Goal: Task Accomplishment & Management: Complete application form

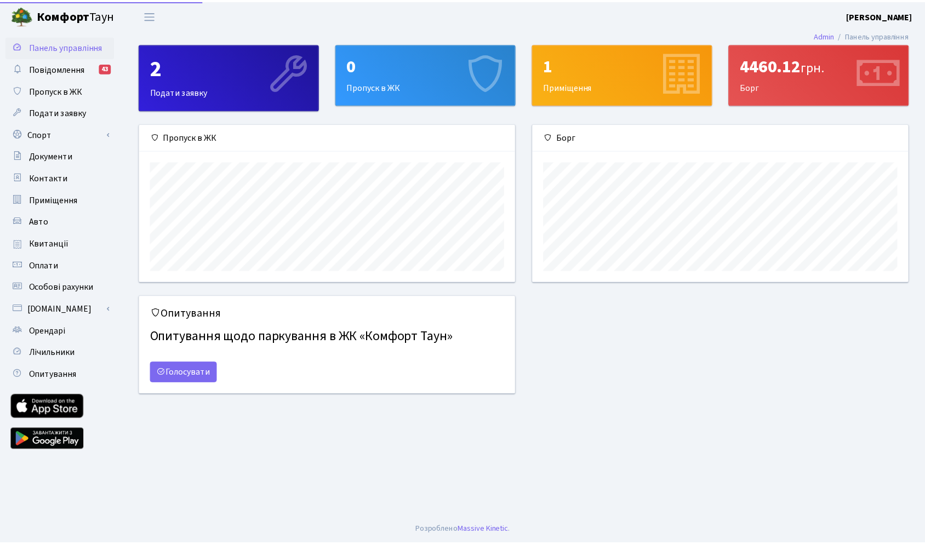
scroll to position [158, 379]
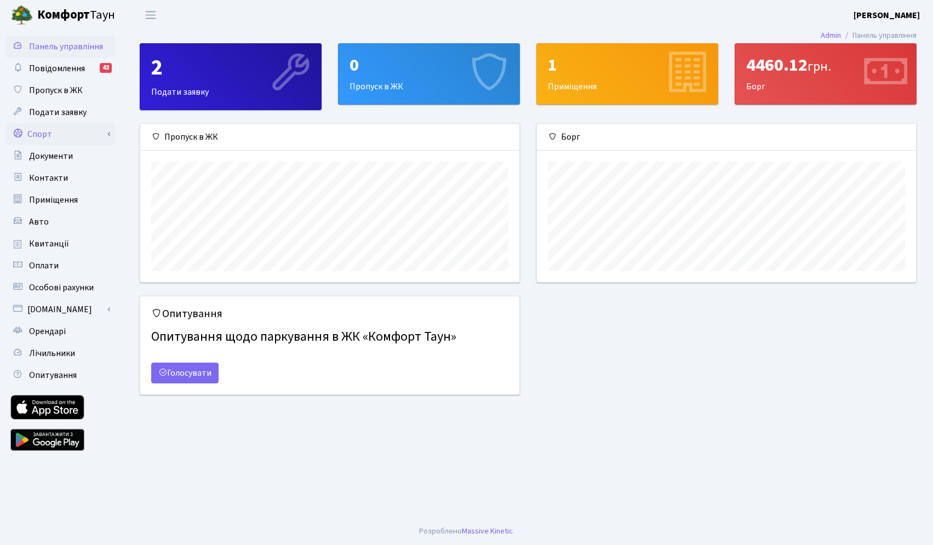
click at [58, 127] on link "Спорт" at bounding box center [60, 134] width 110 height 22
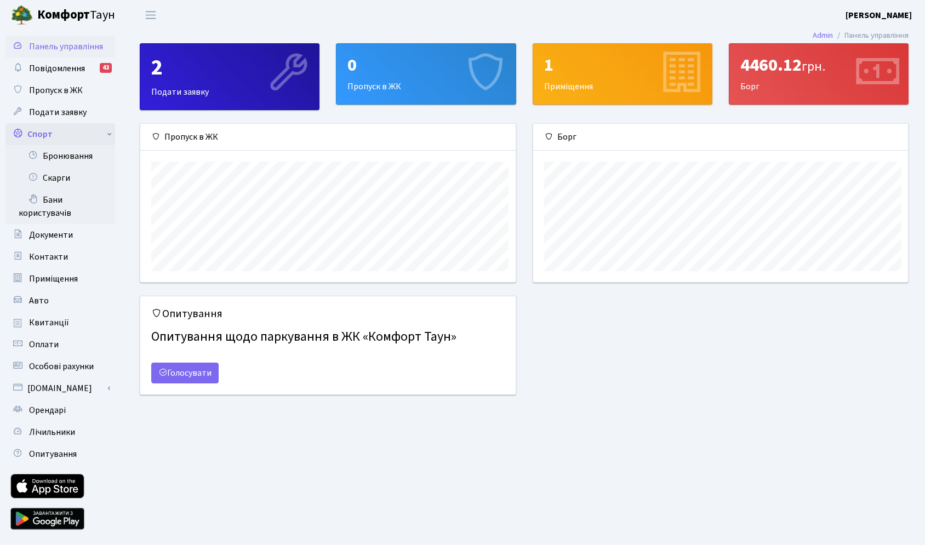
scroll to position [547957, 547740]
click at [73, 153] on link "Бронювання" at bounding box center [60, 156] width 110 height 22
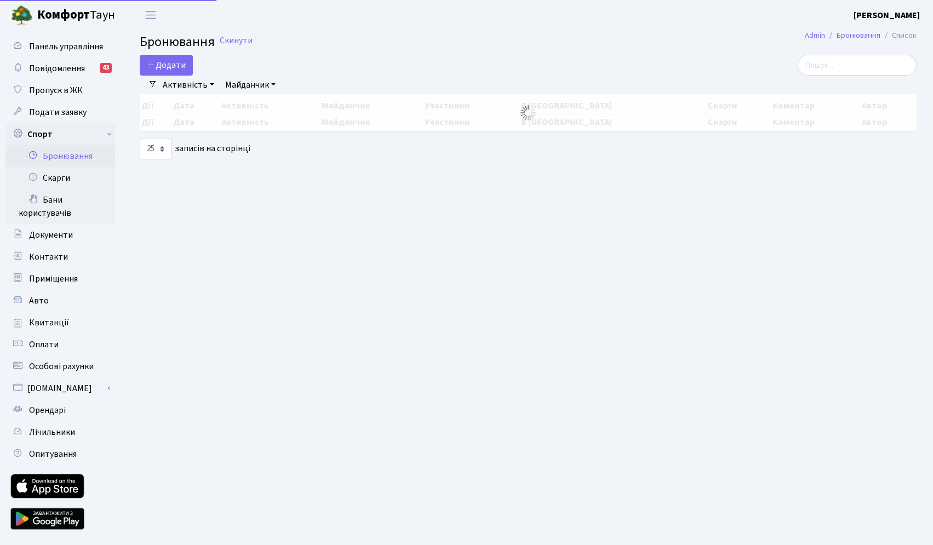
select select "25"
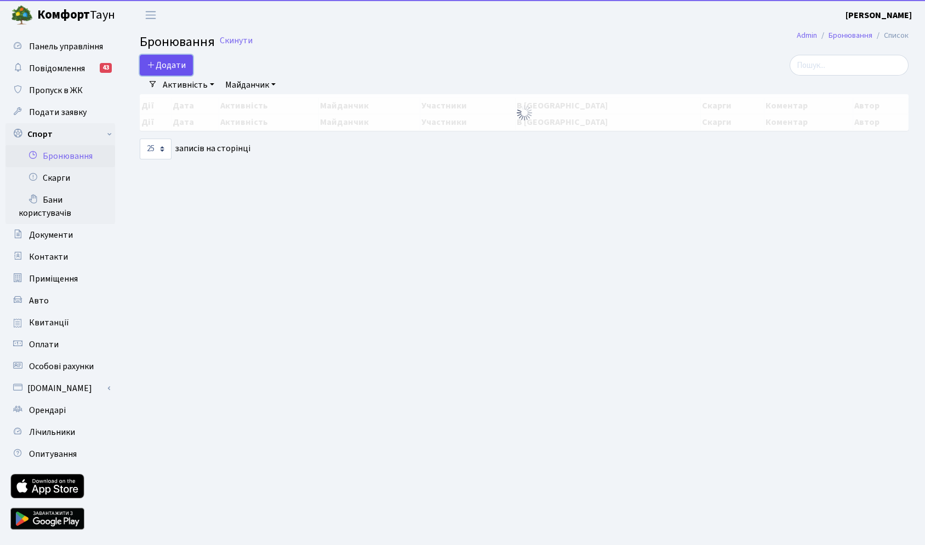
click at [162, 59] on button "Додати" at bounding box center [166, 65] width 53 height 21
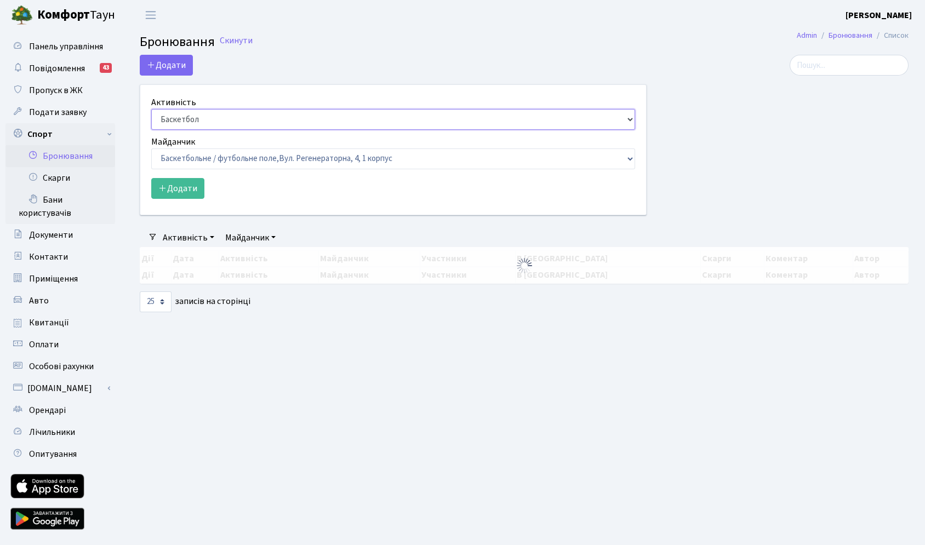
click at [193, 116] on select "Баскетбол Волейбол Йога Катання на роликах Настільний теніс Теніс Футбол Фітнес" at bounding box center [393, 119] width 484 height 21
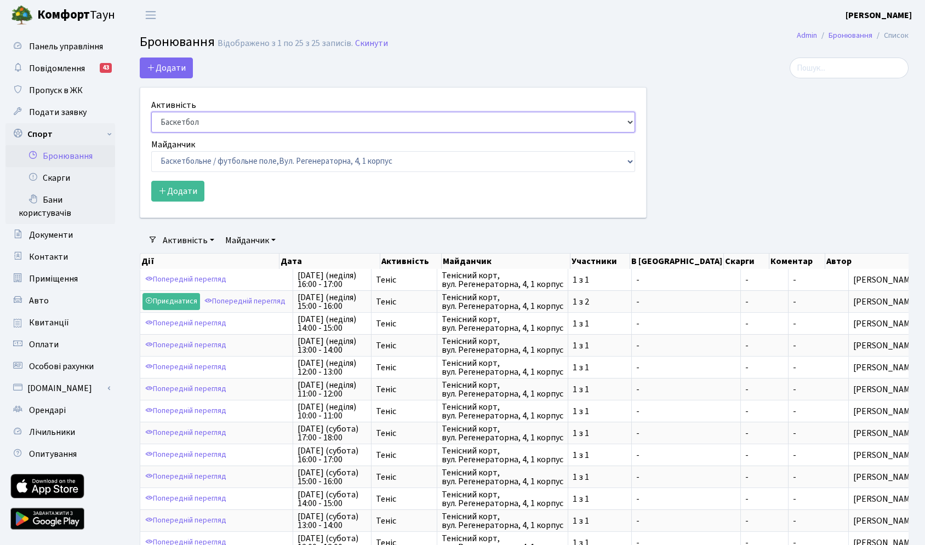
select select "1"
click at [151, 112] on select "Баскетбол Волейбол Йога Катання на роликах Настільний теніс Теніс Футбол Фітнес" at bounding box center [393, 122] width 484 height 21
click at [200, 159] on select "Баскетбольне / футбольне поле, Вул. Регенераторна, 4, 1 корпус Баскетбольне пол…" at bounding box center [393, 161] width 484 height 21
select select "1"
click at [151, 151] on select "Баскетбольне / футбольне поле, Вул. Регенераторна, 4, 1 корпус Баскетбольне пол…" at bounding box center [393, 161] width 484 height 21
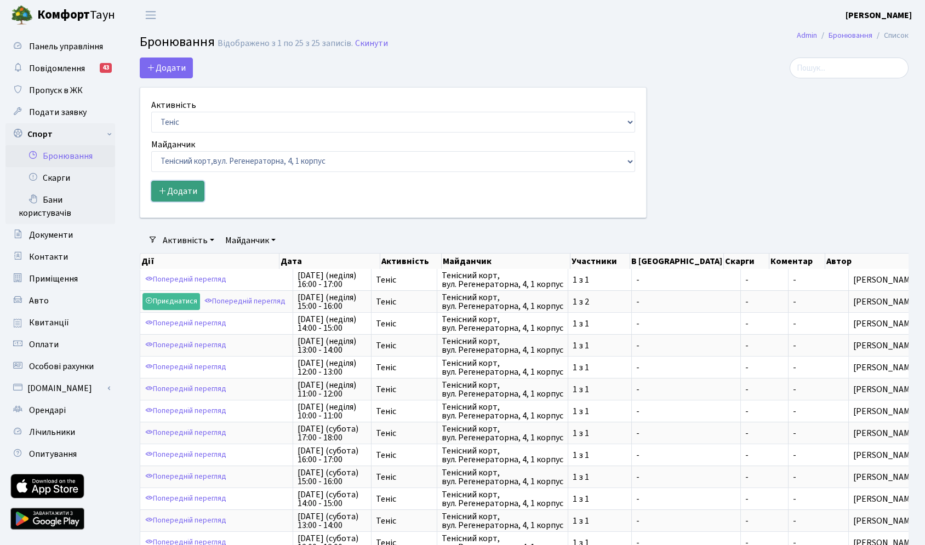
click at [182, 187] on button "Додати" at bounding box center [177, 191] width 53 height 21
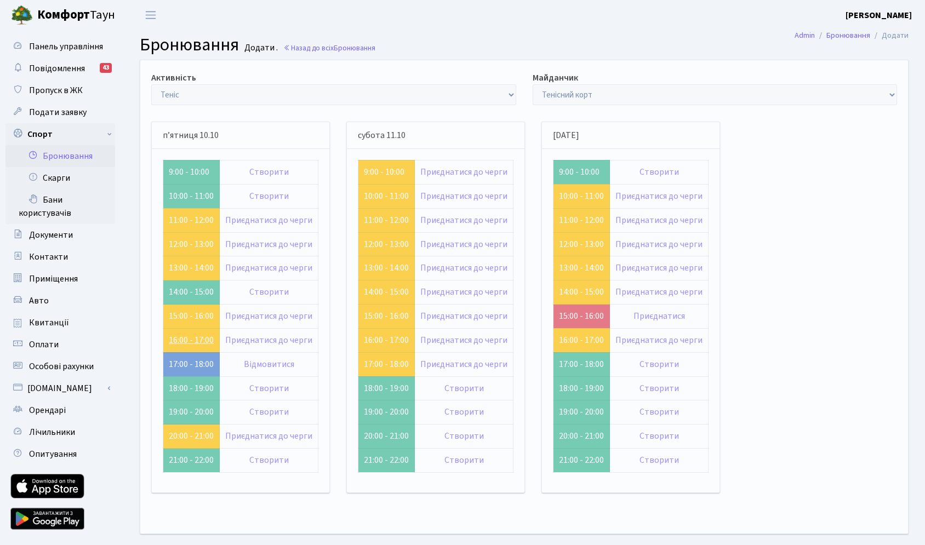
click at [192, 344] on link "16:00 - 17:00" at bounding box center [191, 340] width 45 height 12
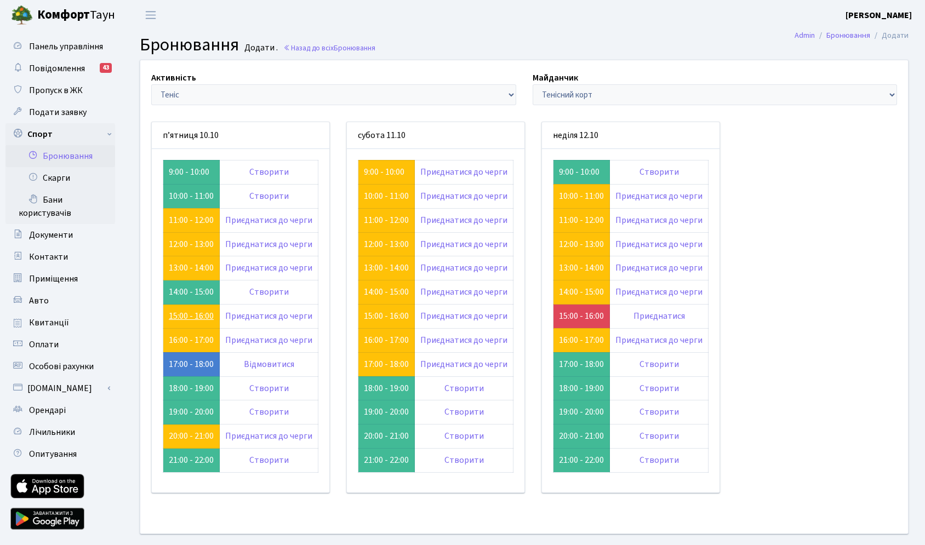
click at [194, 316] on link "15:00 - 16:00" at bounding box center [191, 316] width 45 height 12
click at [187, 268] on link "13:00 - 14:00" at bounding box center [191, 268] width 45 height 12
click at [186, 268] on link "13:00 - 14:00" at bounding box center [191, 268] width 45 height 12
click at [263, 293] on link "Створити" at bounding box center [268, 292] width 39 height 12
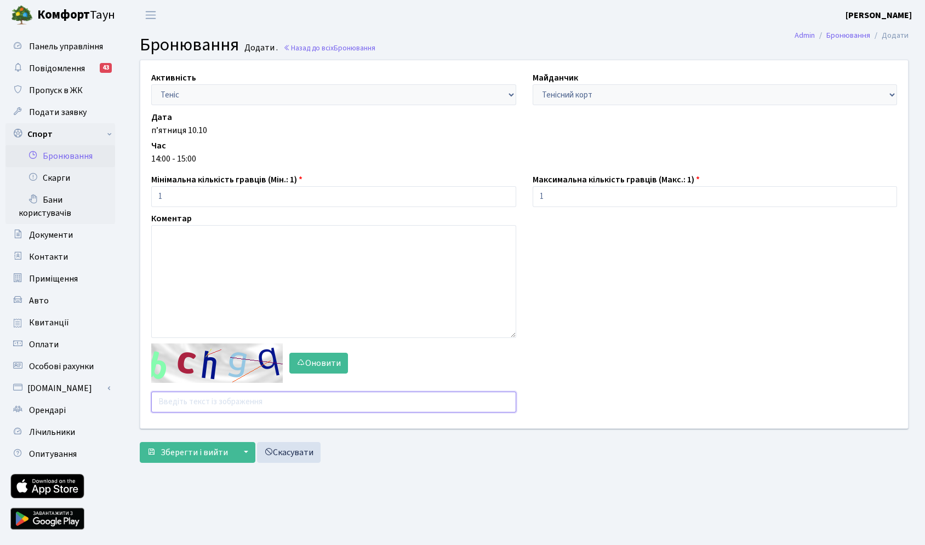
click at [181, 399] on input "text" at bounding box center [333, 402] width 365 height 21
drag, startPoint x: 206, startPoint y: 395, endPoint x: 146, endPoint y: 396, distance: 59.2
click at [146, 396] on div "Оновити r2nmy" at bounding box center [333, 378] width 381 height 69
drag, startPoint x: 203, startPoint y: 405, endPoint x: 144, endPoint y: 398, distance: 59.6
click at [144, 398] on div "Оновити r2nmy" at bounding box center [333, 378] width 381 height 69
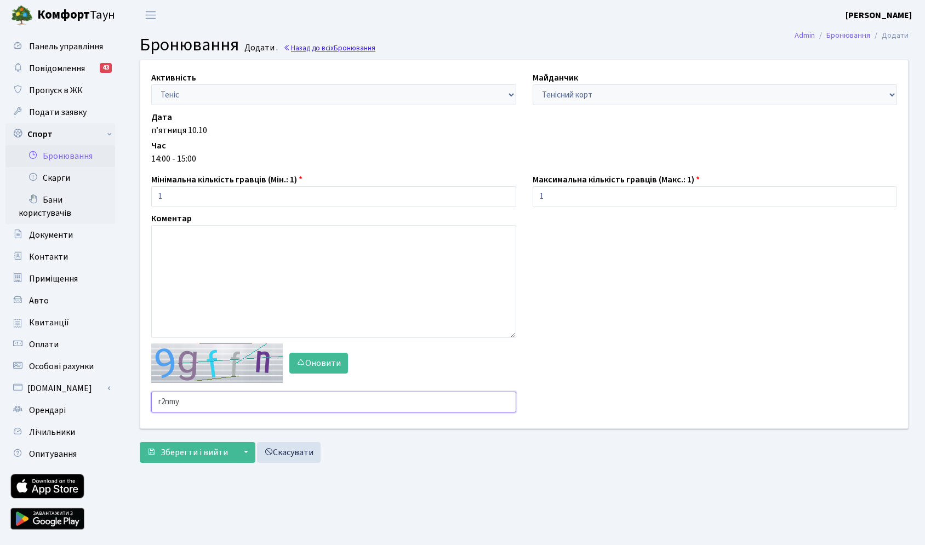
type input "r2nmy"
click at [306, 45] on link "Назад до всіх Бронювання" at bounding box center [329, 48] width 92 height 10
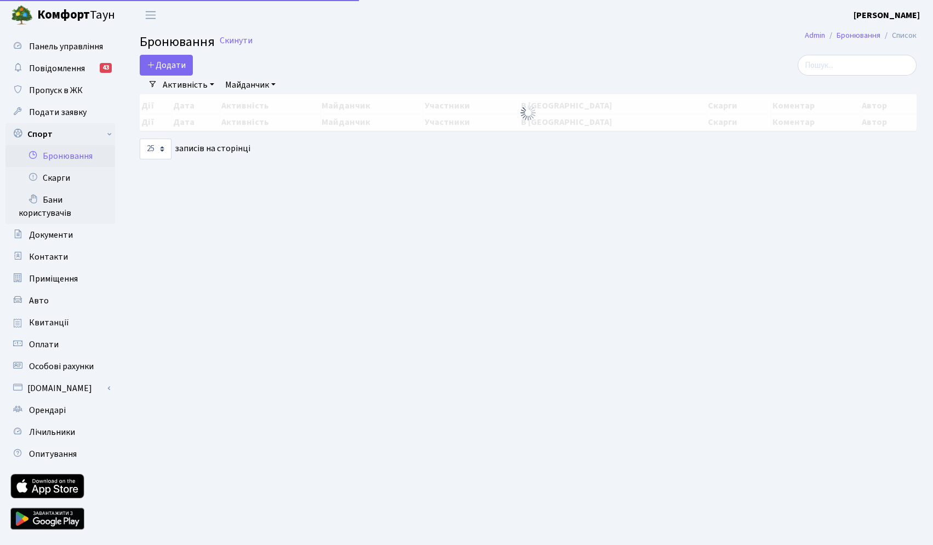
select select "25"
